Goal: Task Accomplishment & Management: Complete application form

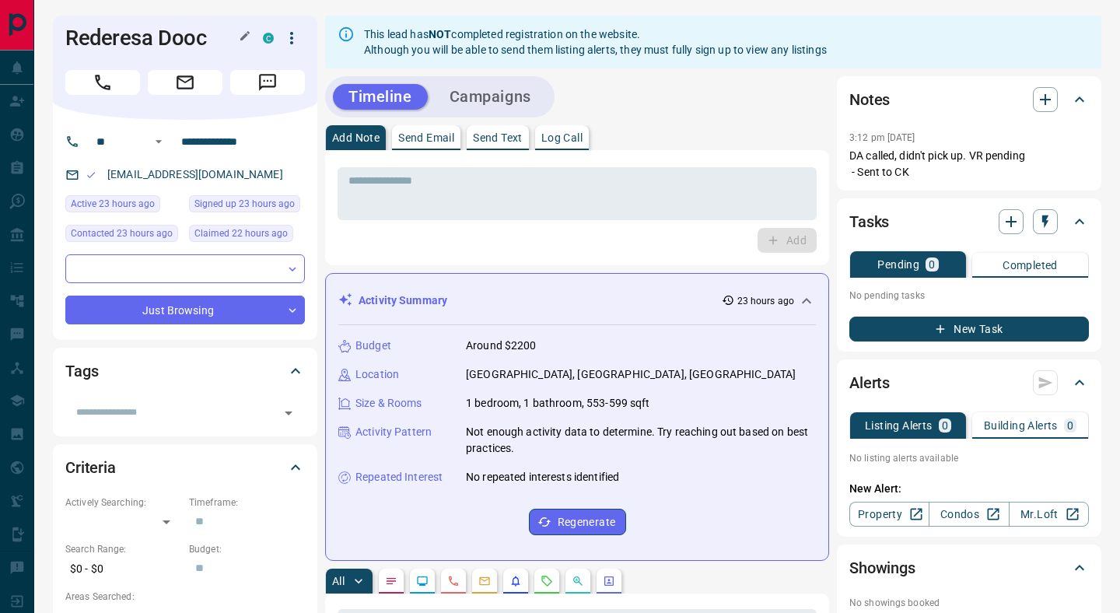
click at [200, 37] on h1 "Rederesa Dooc" at bounding box center [152, 38] width 174 height 25
copy div "Rederesa Dooc C"
click at [123, 37] on h1 "Rederesa Dooc" at bounding box center [152, 38] width 174 height 25
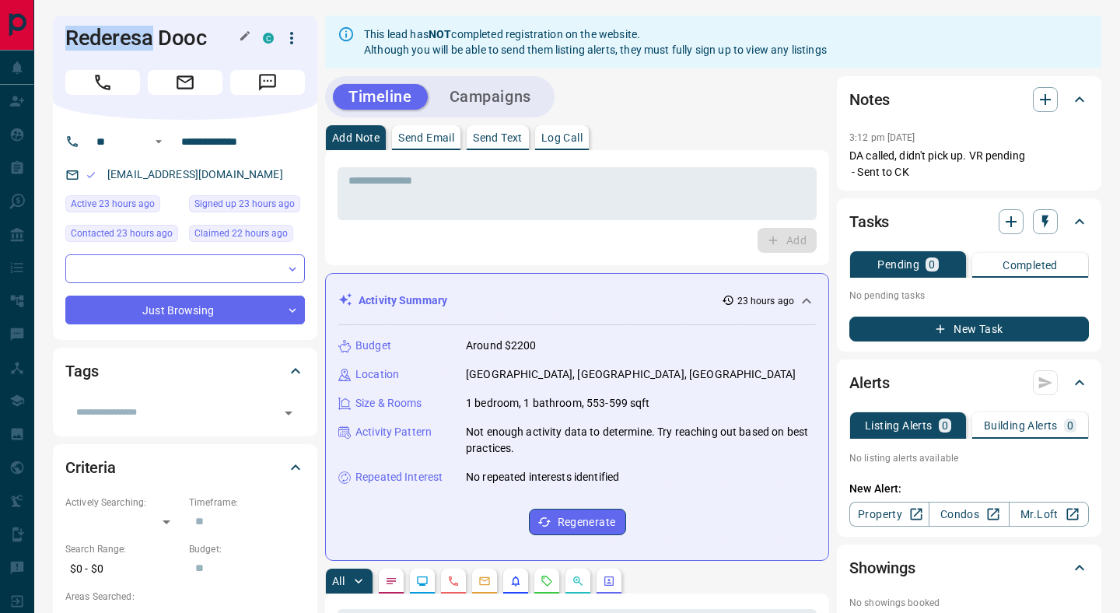
click at [123, 37] on h1 "Rederesa Dooc" at bounding box center [152, 38] width 174 height 25
click at [214, 145] on input "**********" at bounding box center [235, 141] width 121 height 25
click at [1038, 113] on div "Notes" at bounding box center [969, 99] width 240 height 37
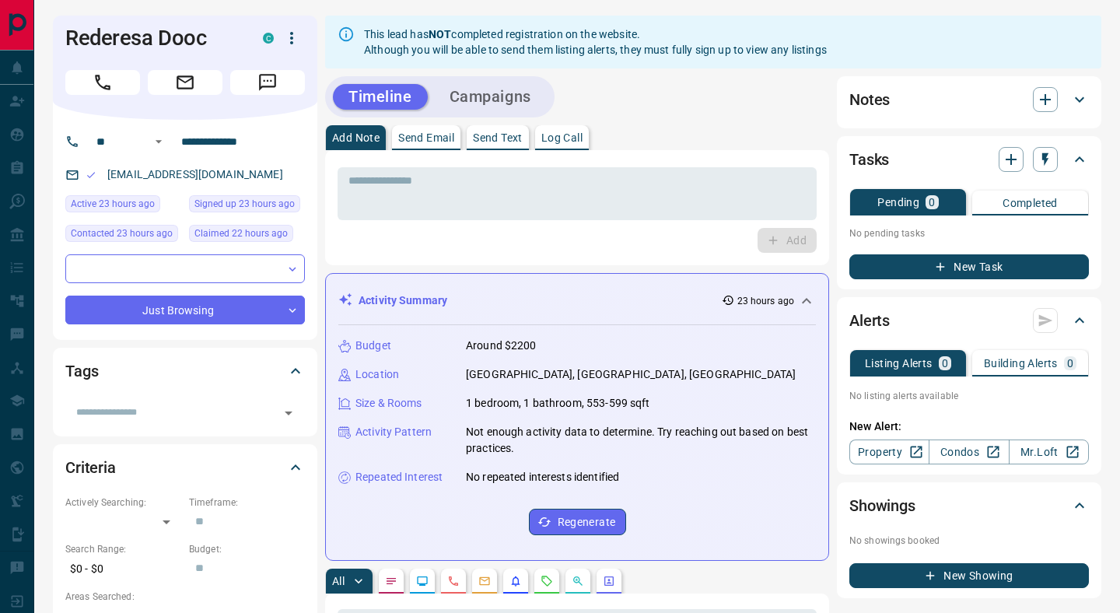
click at [1013, 107] on div "Notes" at bounding box center [959, 99] width 221 height 25
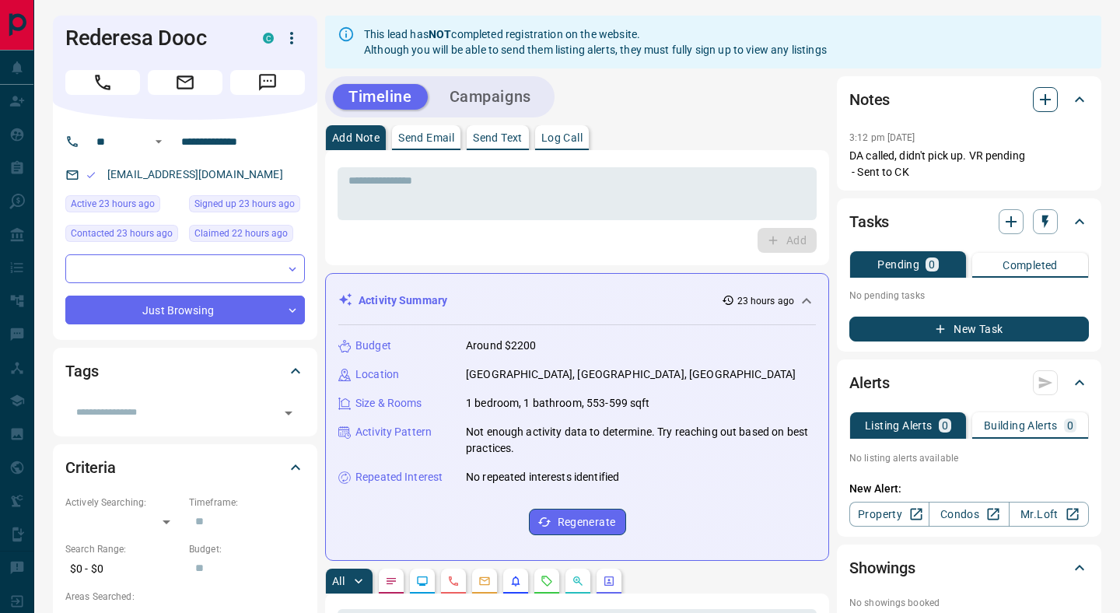
click at [1041, 103] on icon "button" at bounding box center [1045, 99] width 19 height 19
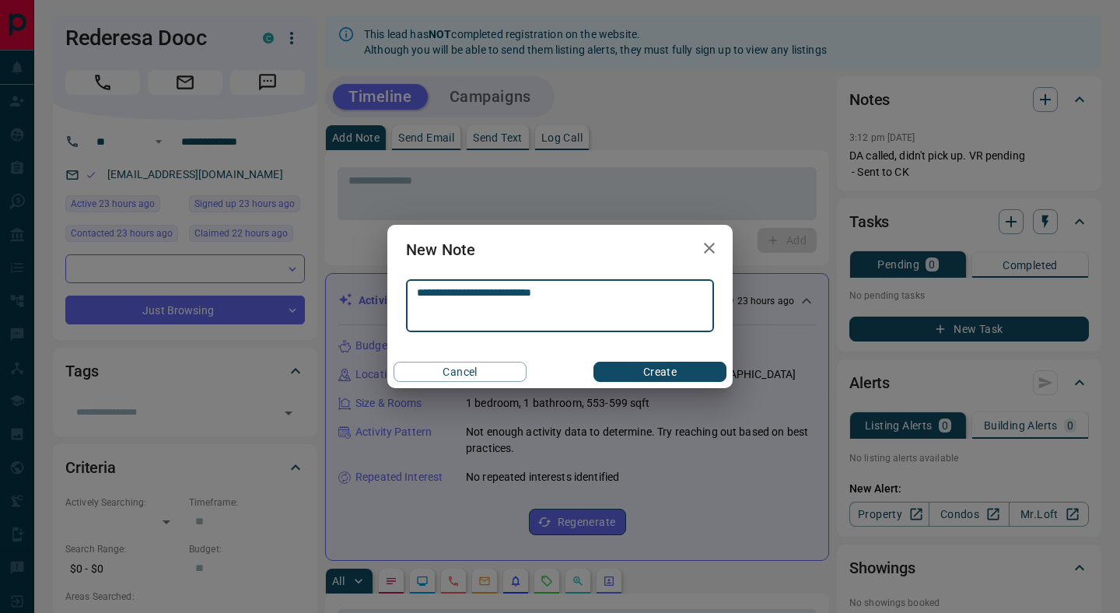
type textarea "**********"
click at [671, 358] on div "Cancel Create" at bounding box center [559, 371] width 345 height 33
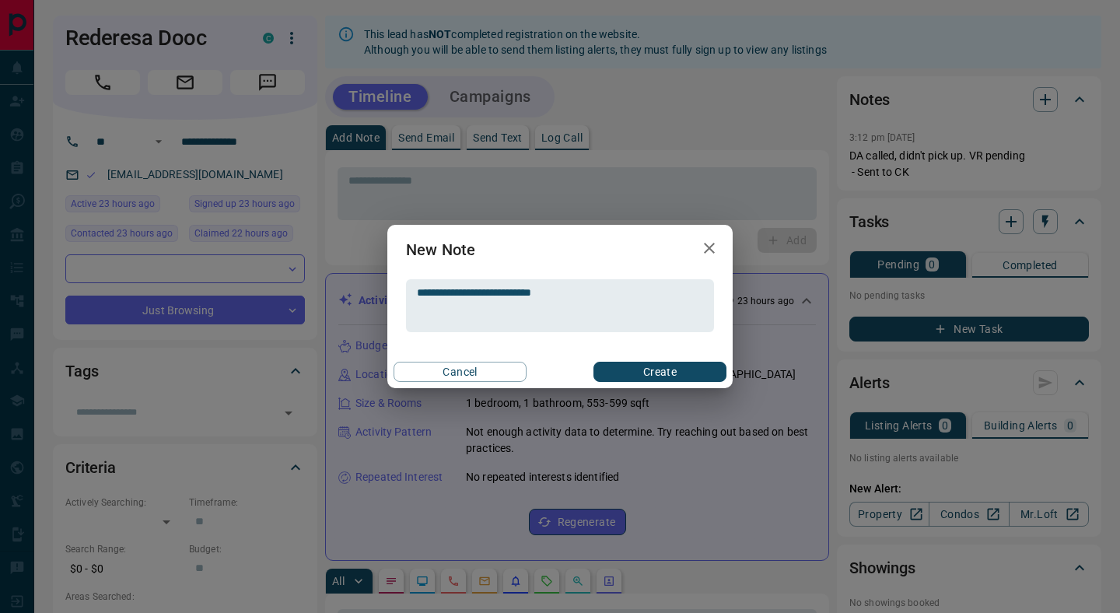
click at [671, 367] on button "Create" at bounding box center [659, 372] width 133 height 20
